Goal: Information Seeking & Learning: Learn about a topic

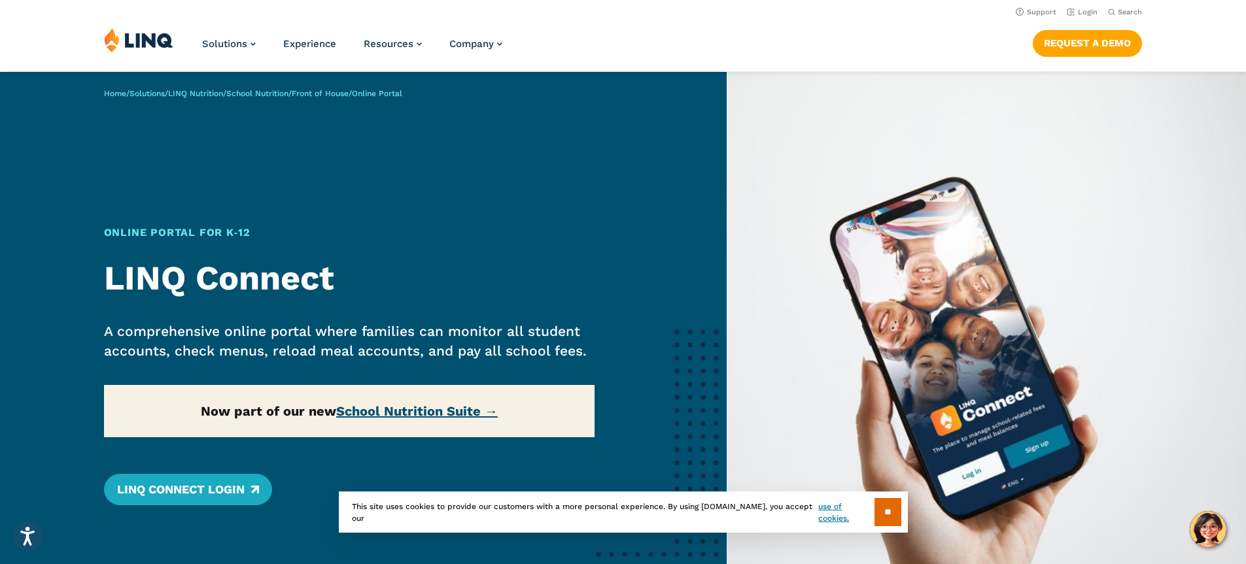
click at [390, 411] on link "School Nutrition Suite →" at bounding box center [417, 411] width 162 height 16
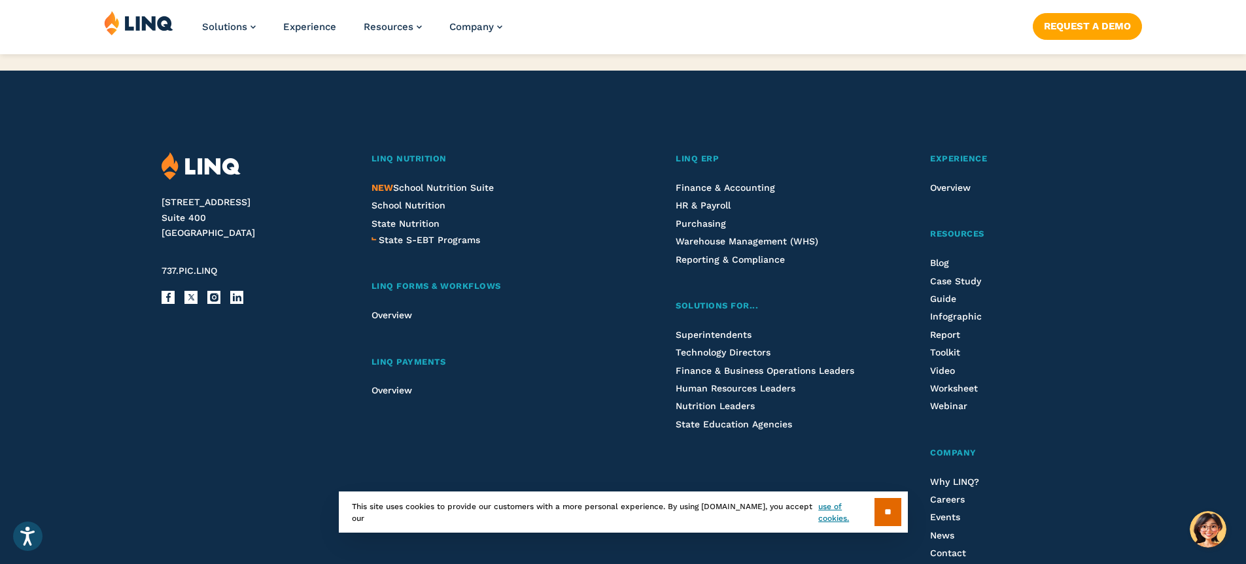
scroll to position [1504, 0]
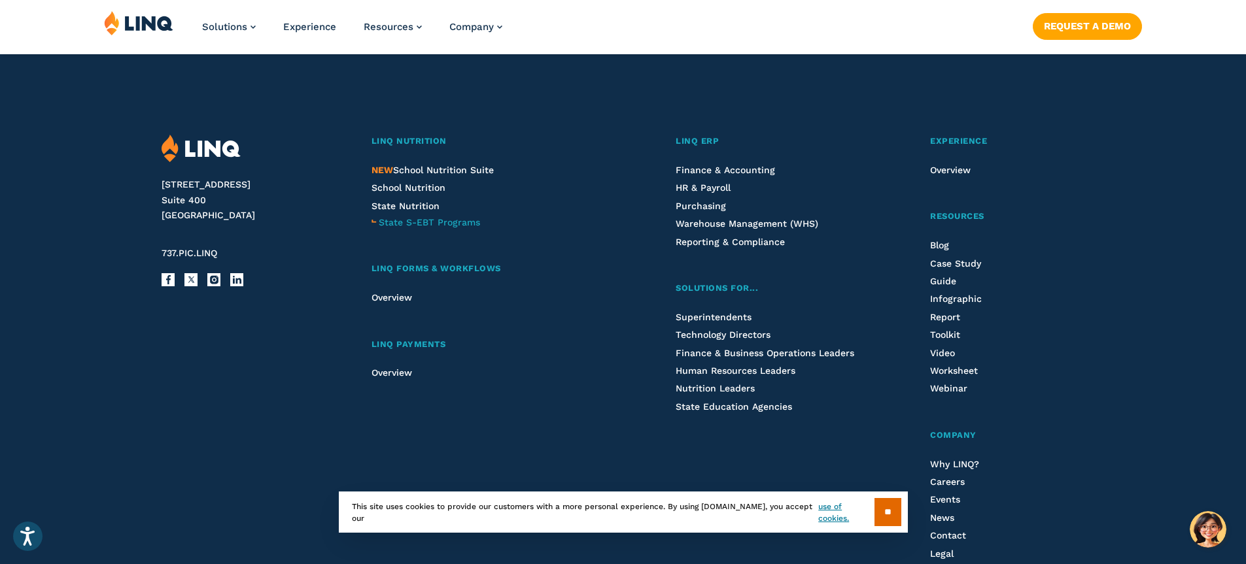
click at [426, 220] on span "State S-EBT Programs" at bounding box center [429, 222] width 101 height 10
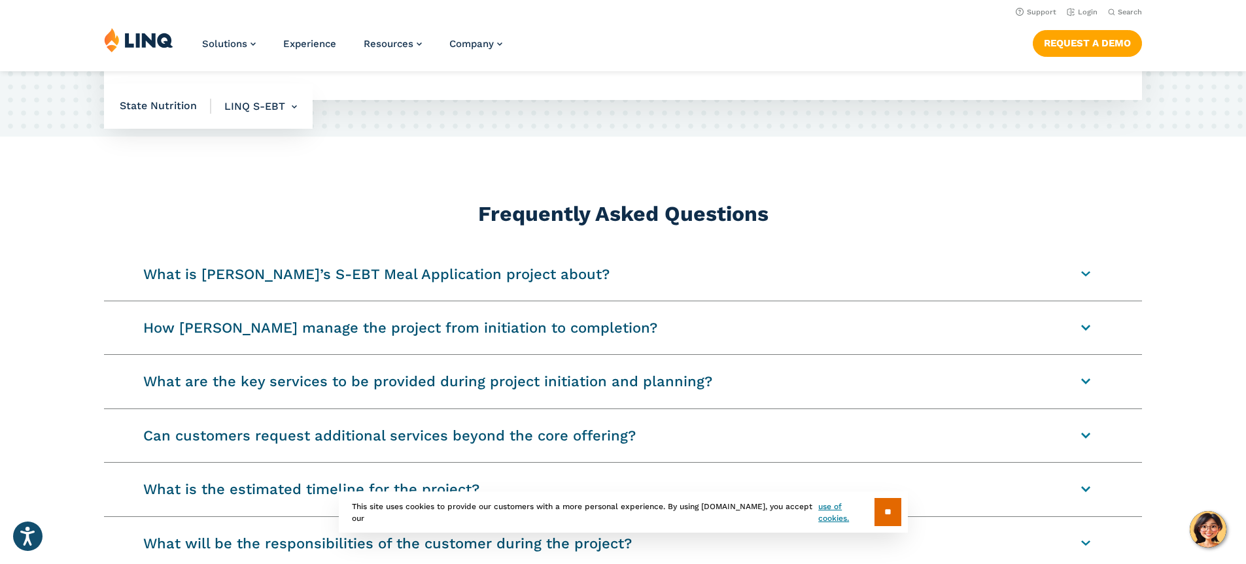
scroll to position [1439, 0]
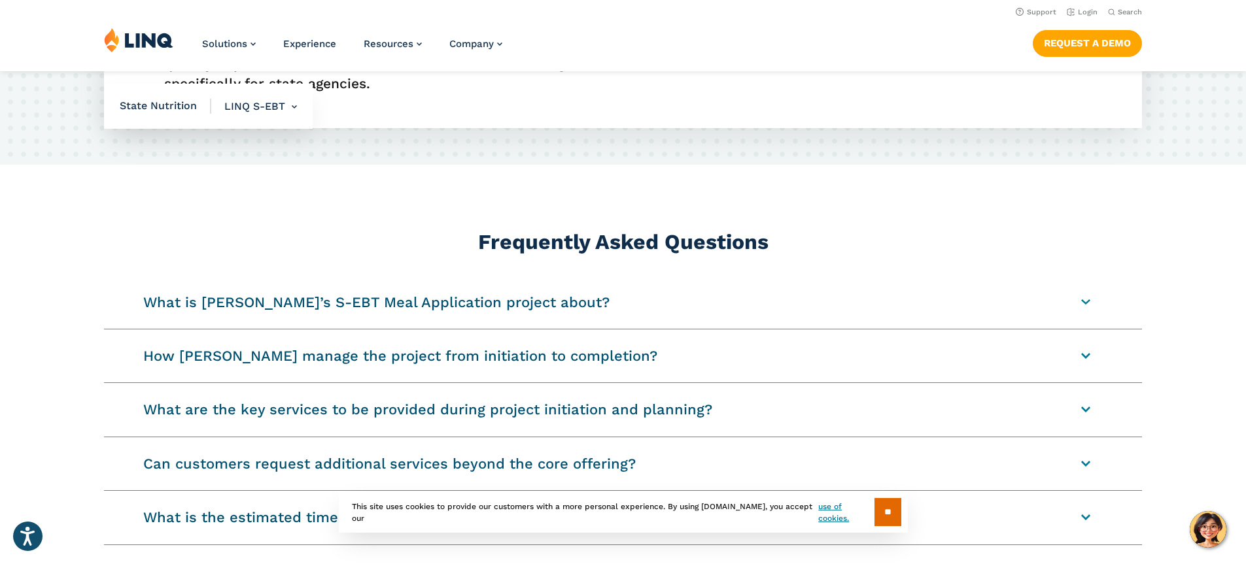
click at [356, 305] on summary "What is [PERSON_NAME]’s S-EBT Meal Application project about?" at bounding box center [623, 302] width 1038 height 53
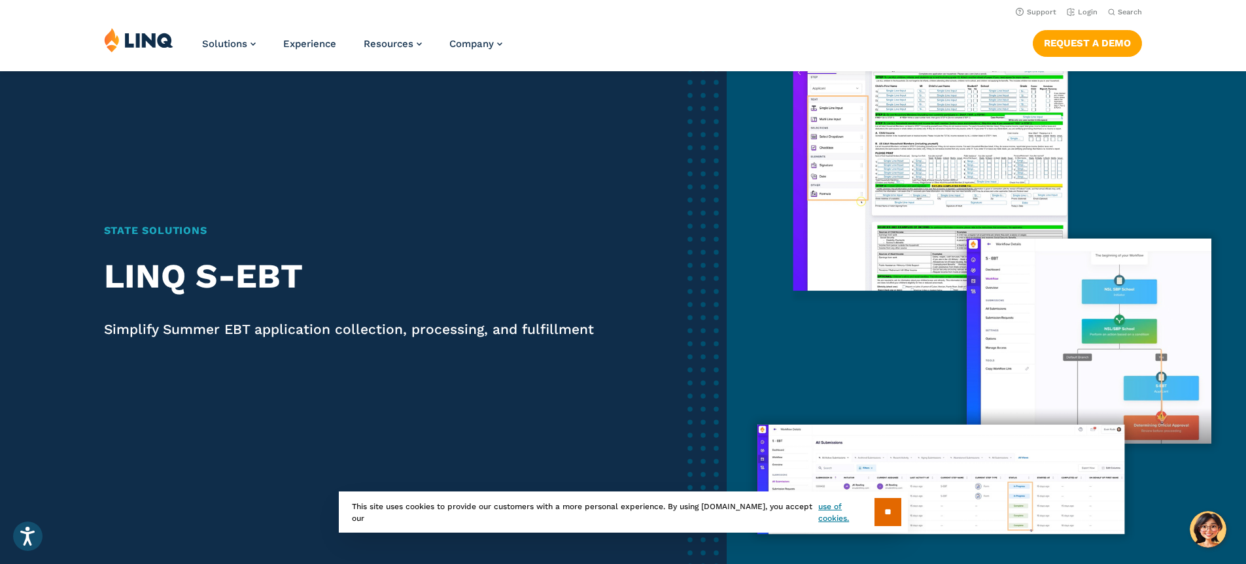
scroll to position [0, 0]
